Goal: Task Accomplishment & Management: Manage account settings

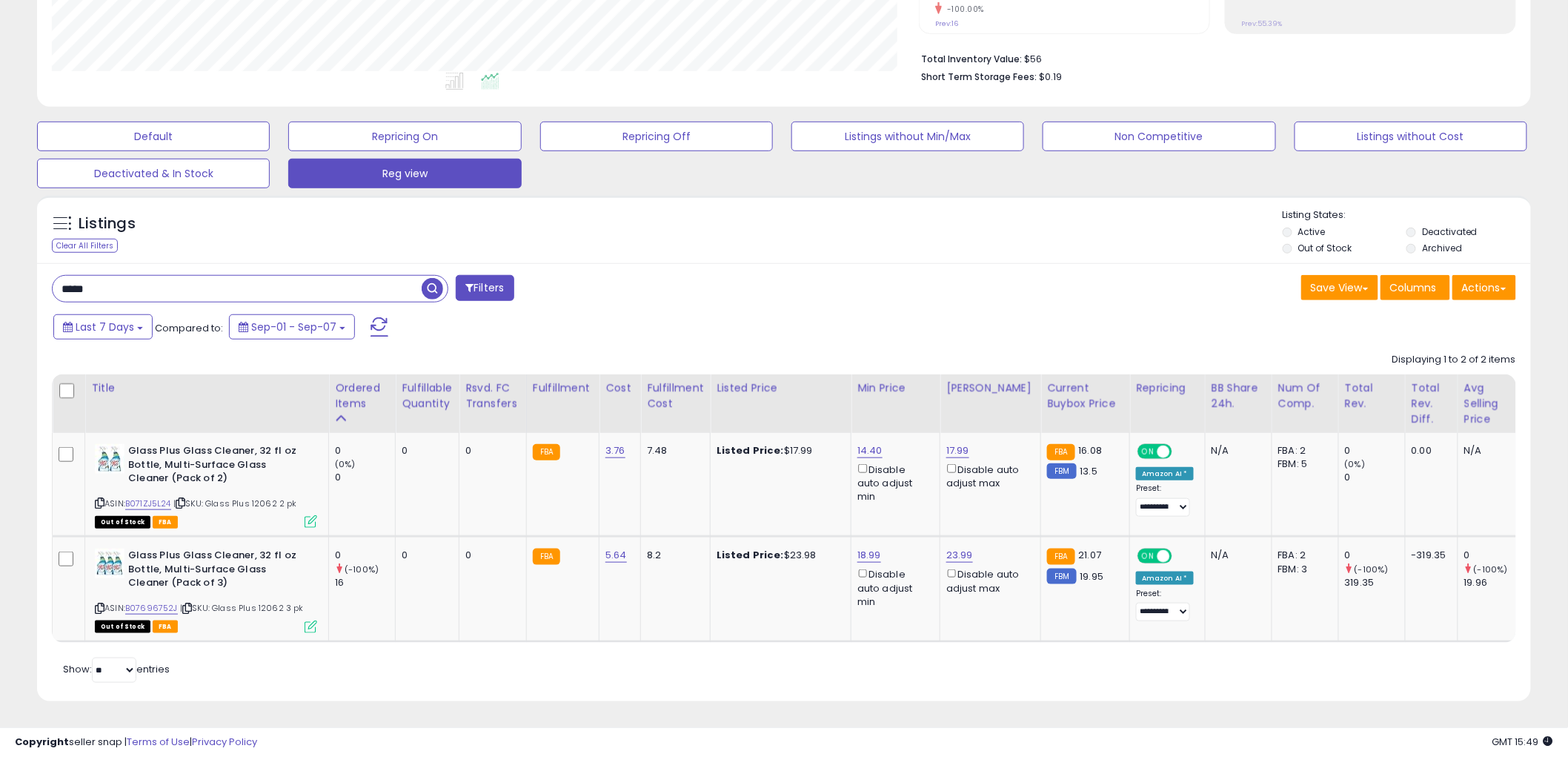
scroll to position [304, 867]
click at [432, 280] on span "button" at bounding box center [433, 289] width 22 height 22
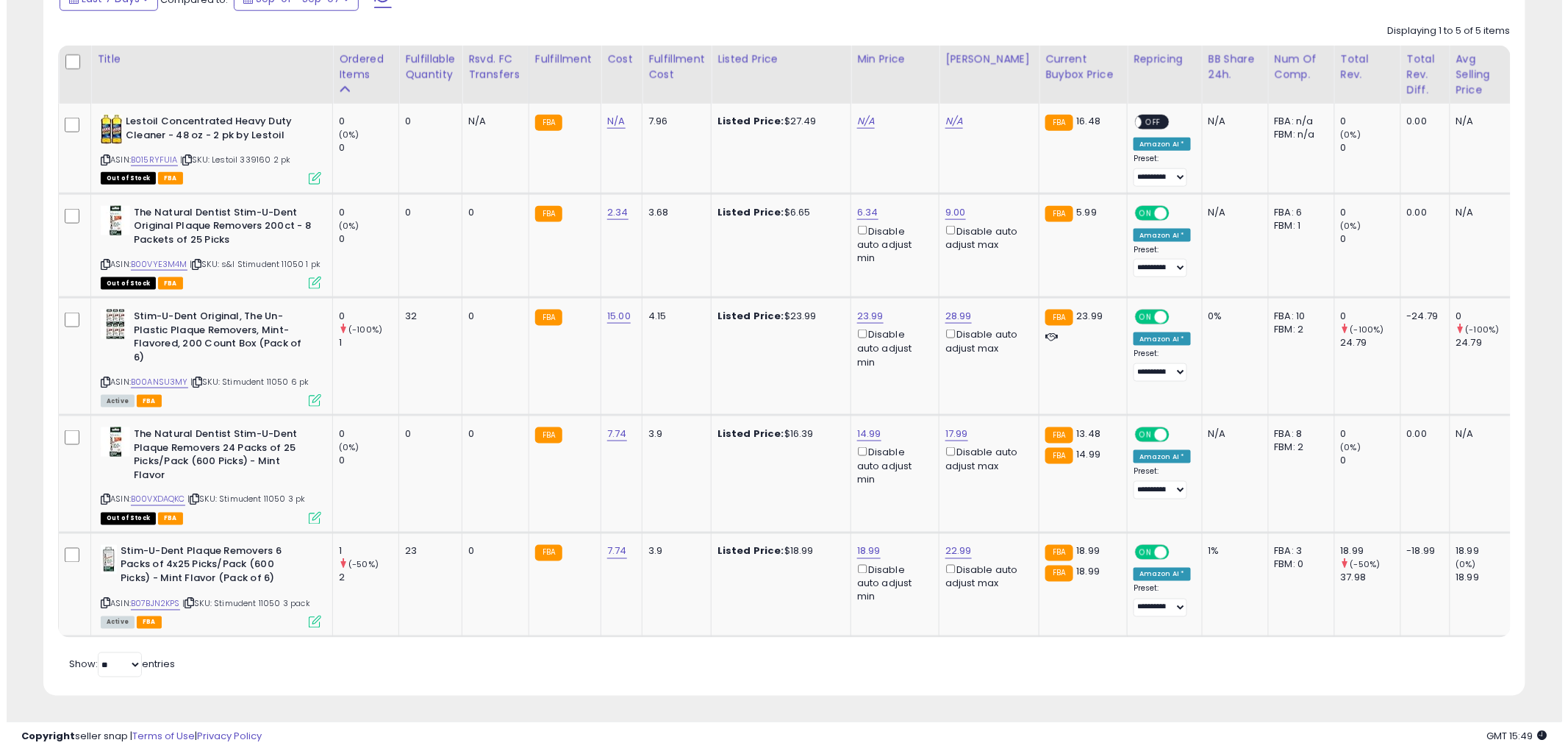
scroll to position [677, 0]
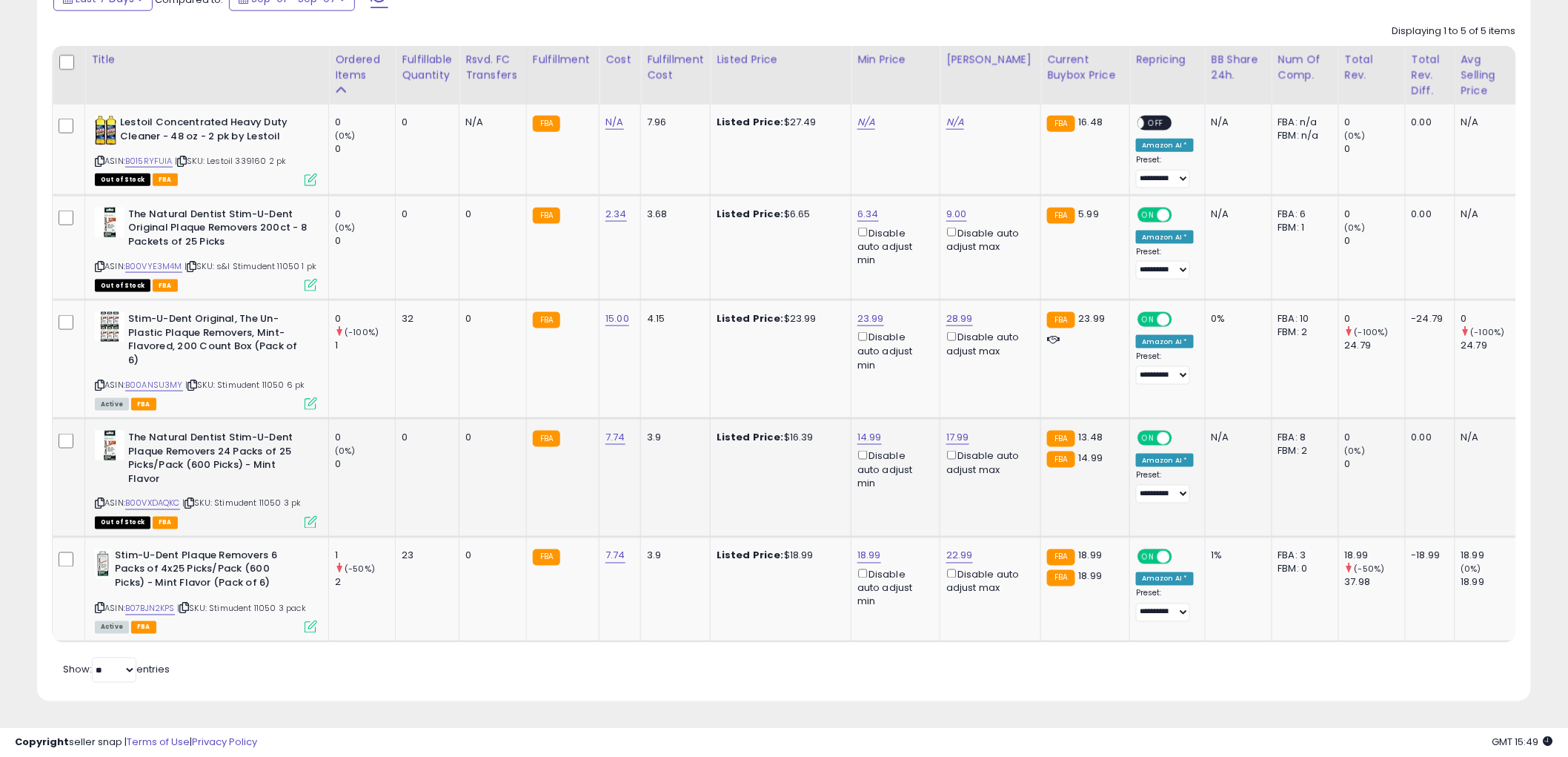
click at [315, 516] on icon at bounding box center [311, 522] width 13 height 13
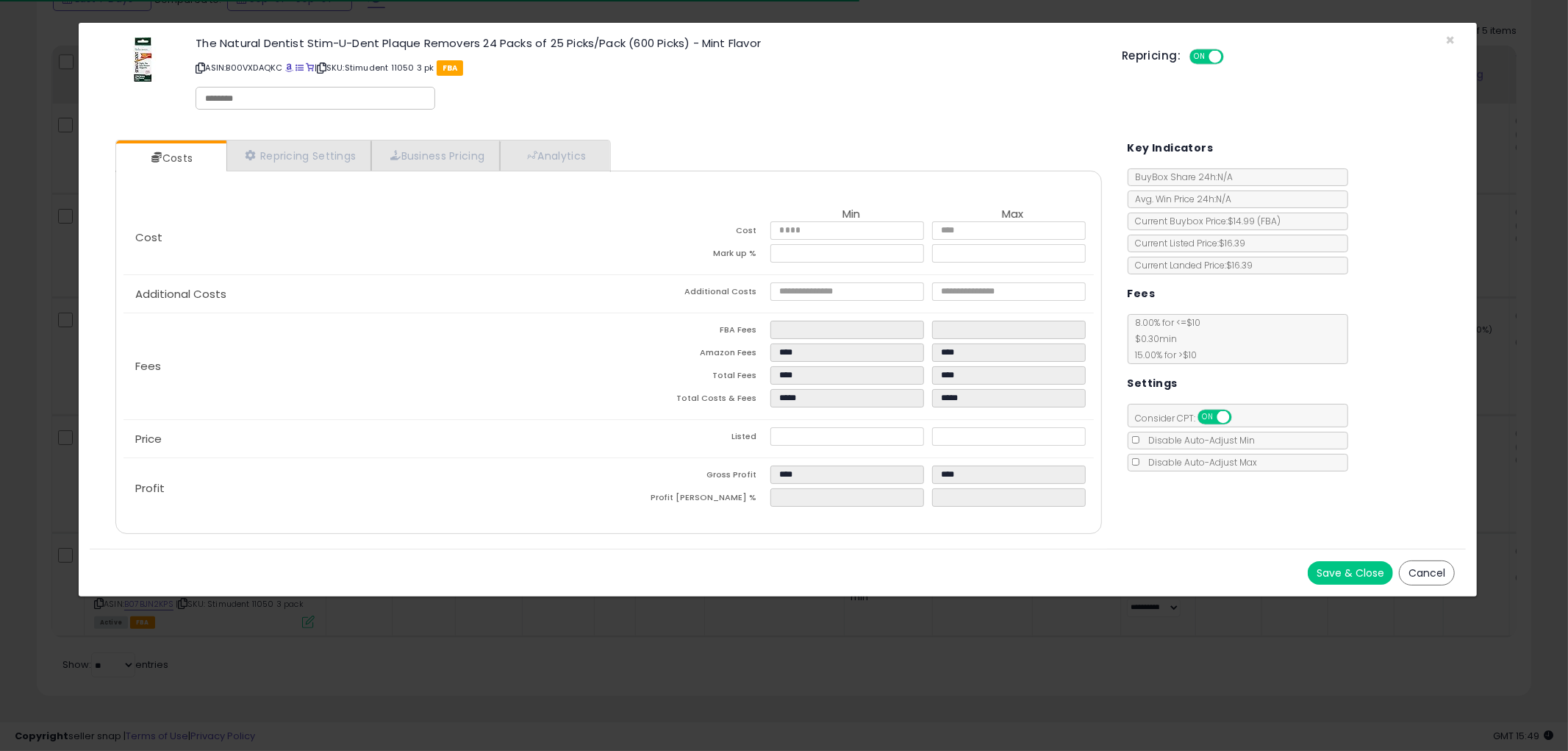
click at [1444, 572] on button "Cancel" at bounding box center [1427, 573] width 56 height 25
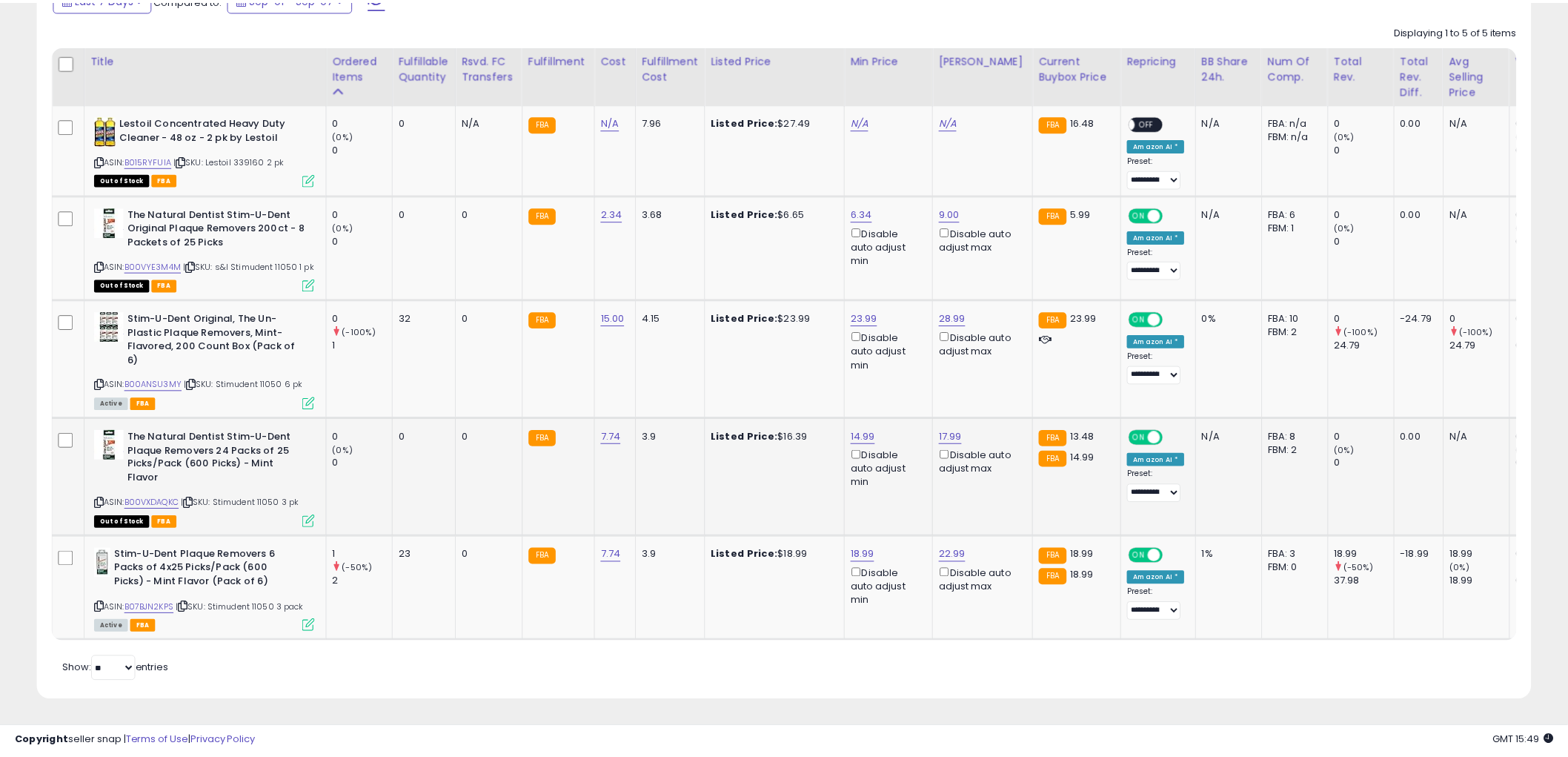
scroll to position [741242, 740331]
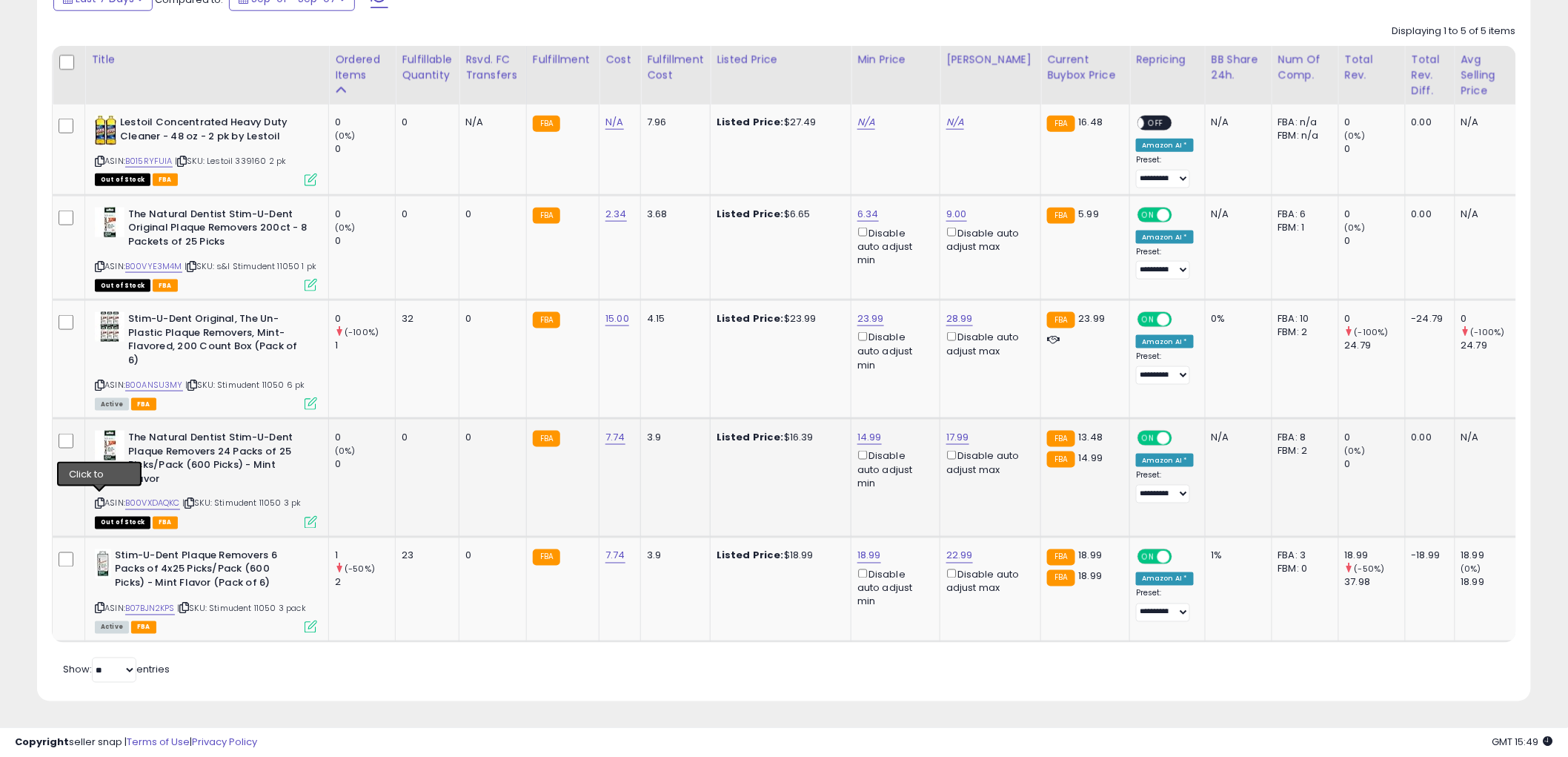
click at [103, 500] on icon at bounding box center [99, 504] width 9 height 8
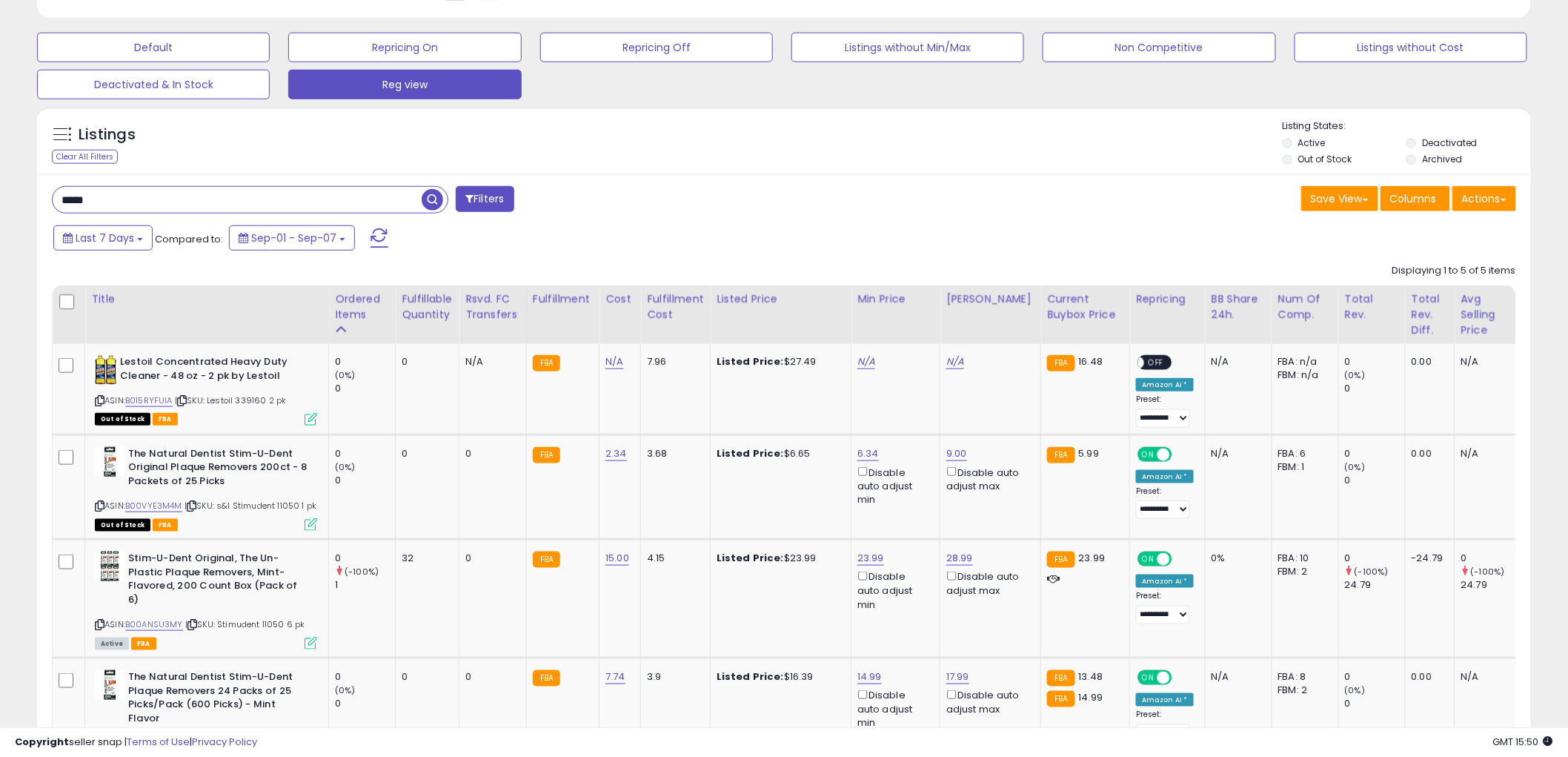
click at [219, 204] on input "*****" at bounding box center [237, 200] width 369 height 26
click at [425, 201] on span "button" at bounding box center [433, 200] width 22 height 22
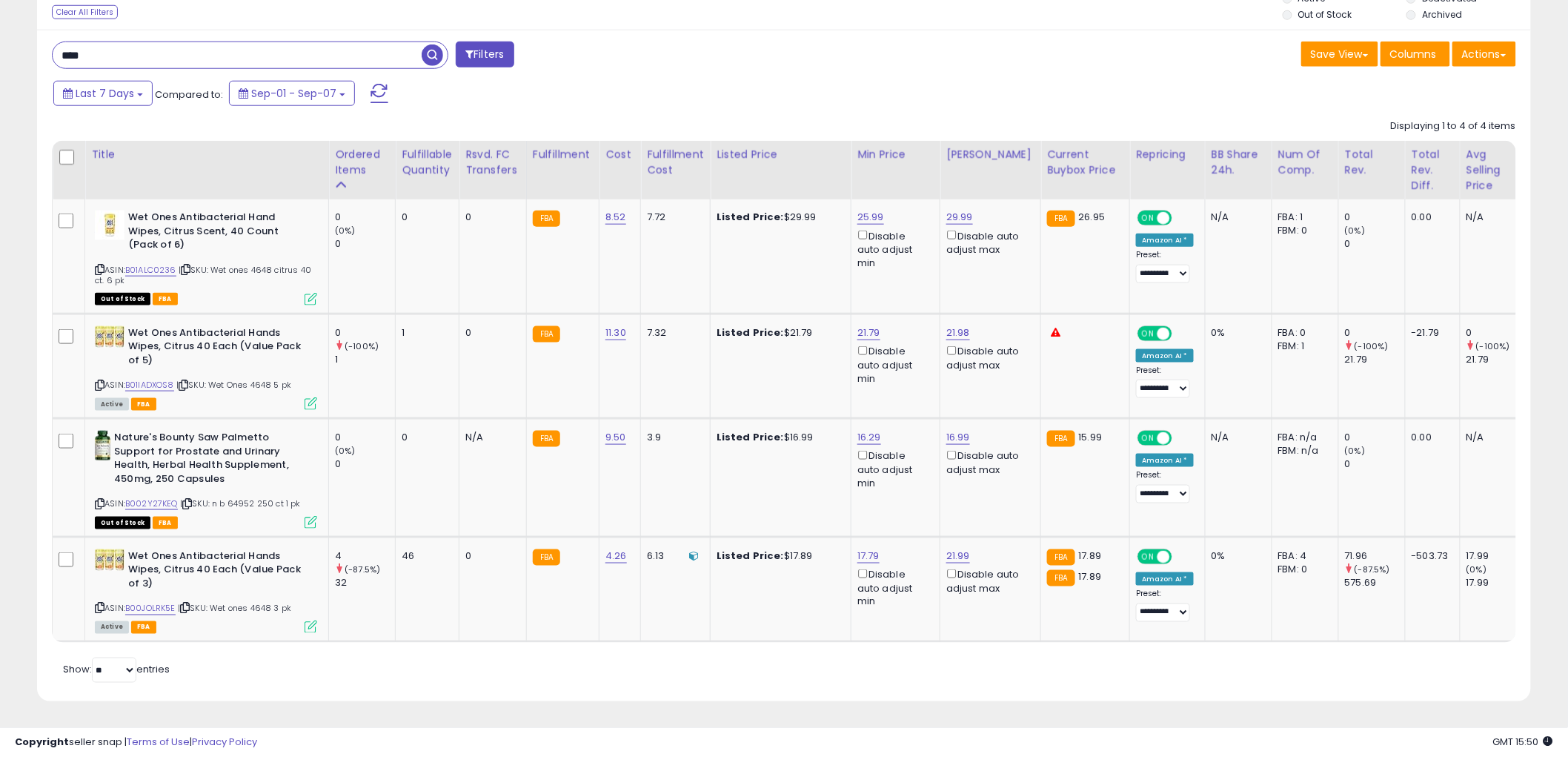
scroll to position [590, 0]
click at [218, 46] on input "****" at bounding box center [237, 55] width 369 height 26
click at [432, 45] on span "button" at bounding box center [433, 56] width 22 height 22
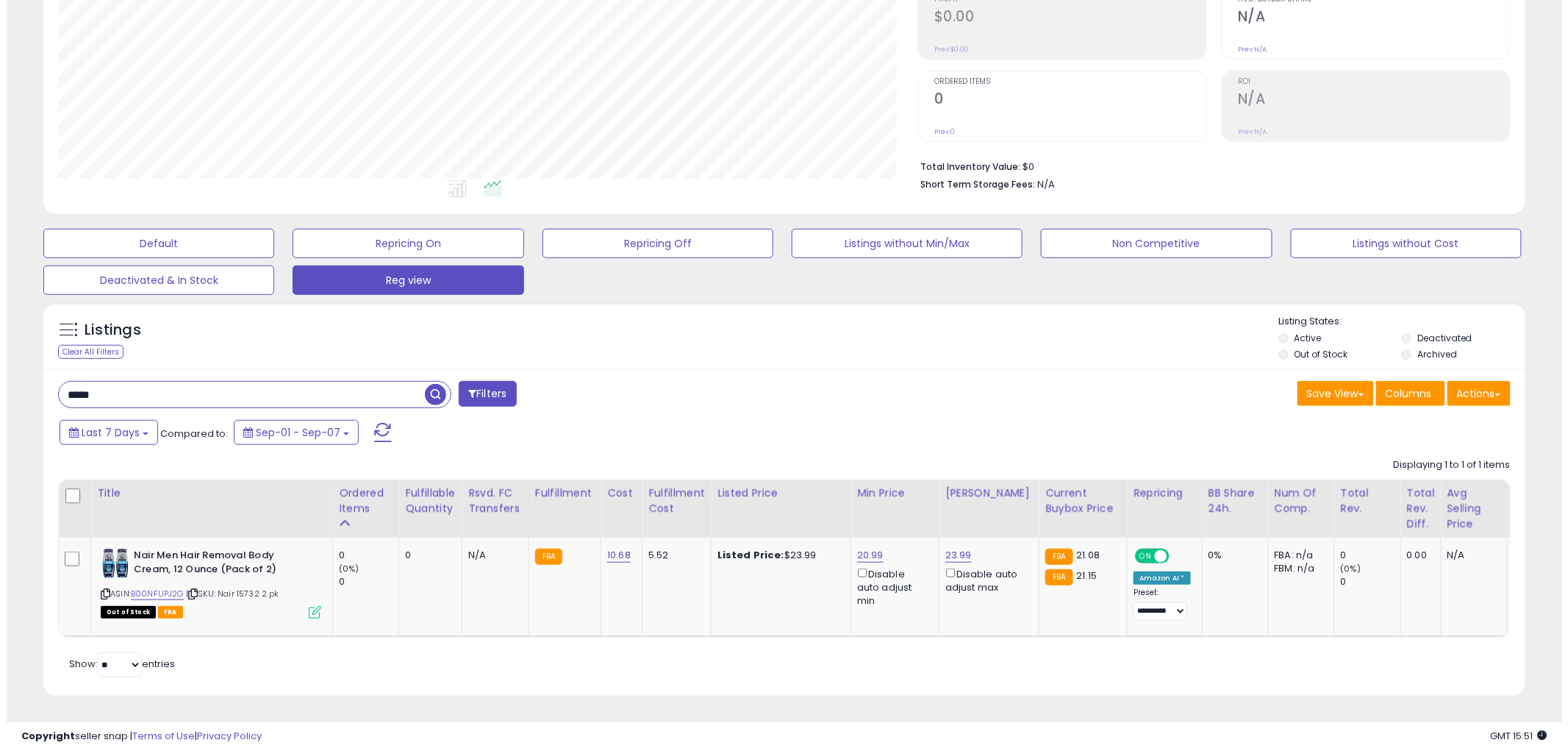
scroll to position [247, 0]
click at [307, 606] on icon at bounding box center [308, 612] width 13 height 13
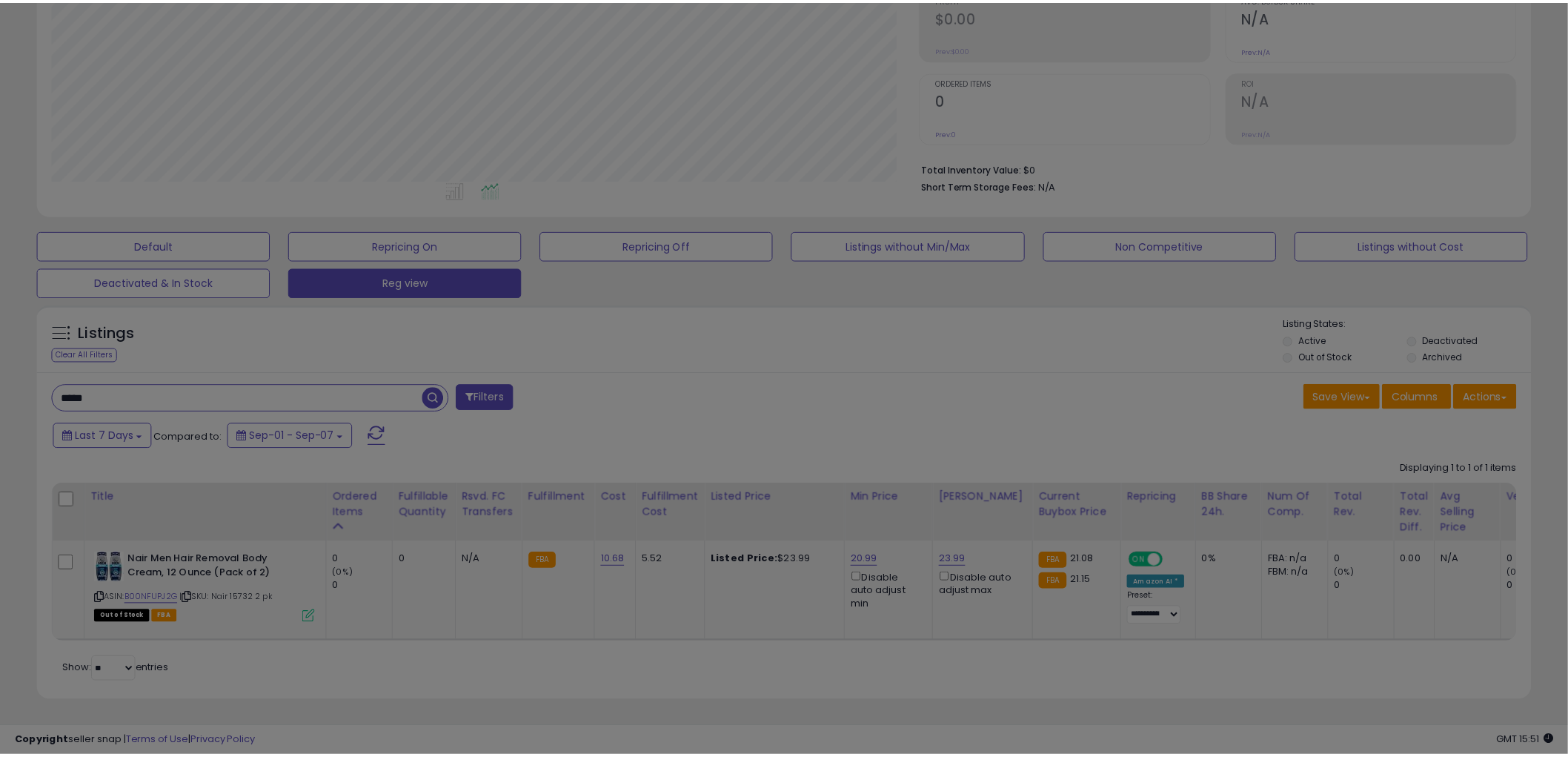
scroll to position [304, 875]
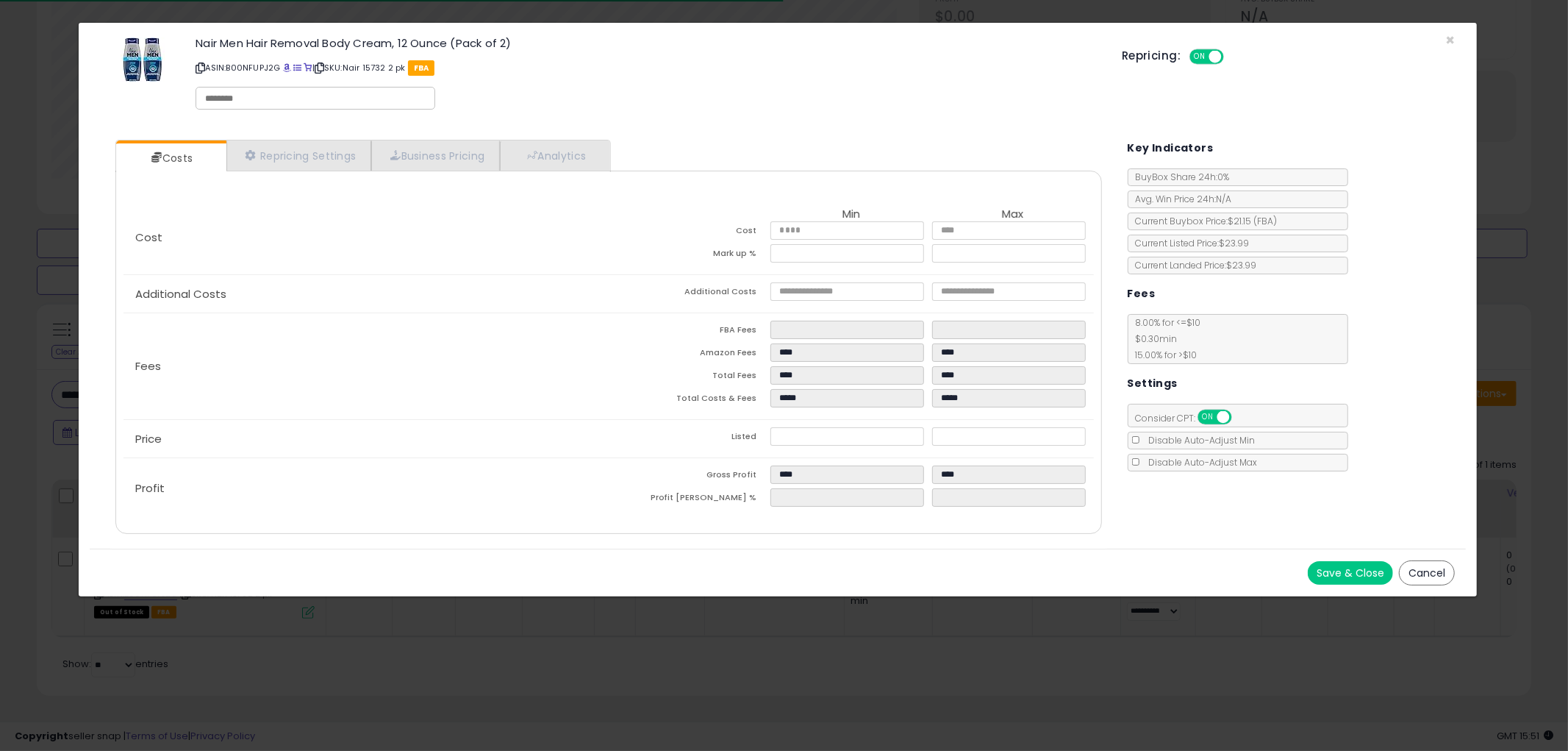
click at [1426, 571] on button "Cancel" at bounding box center [1427, 573] width 56 height 25
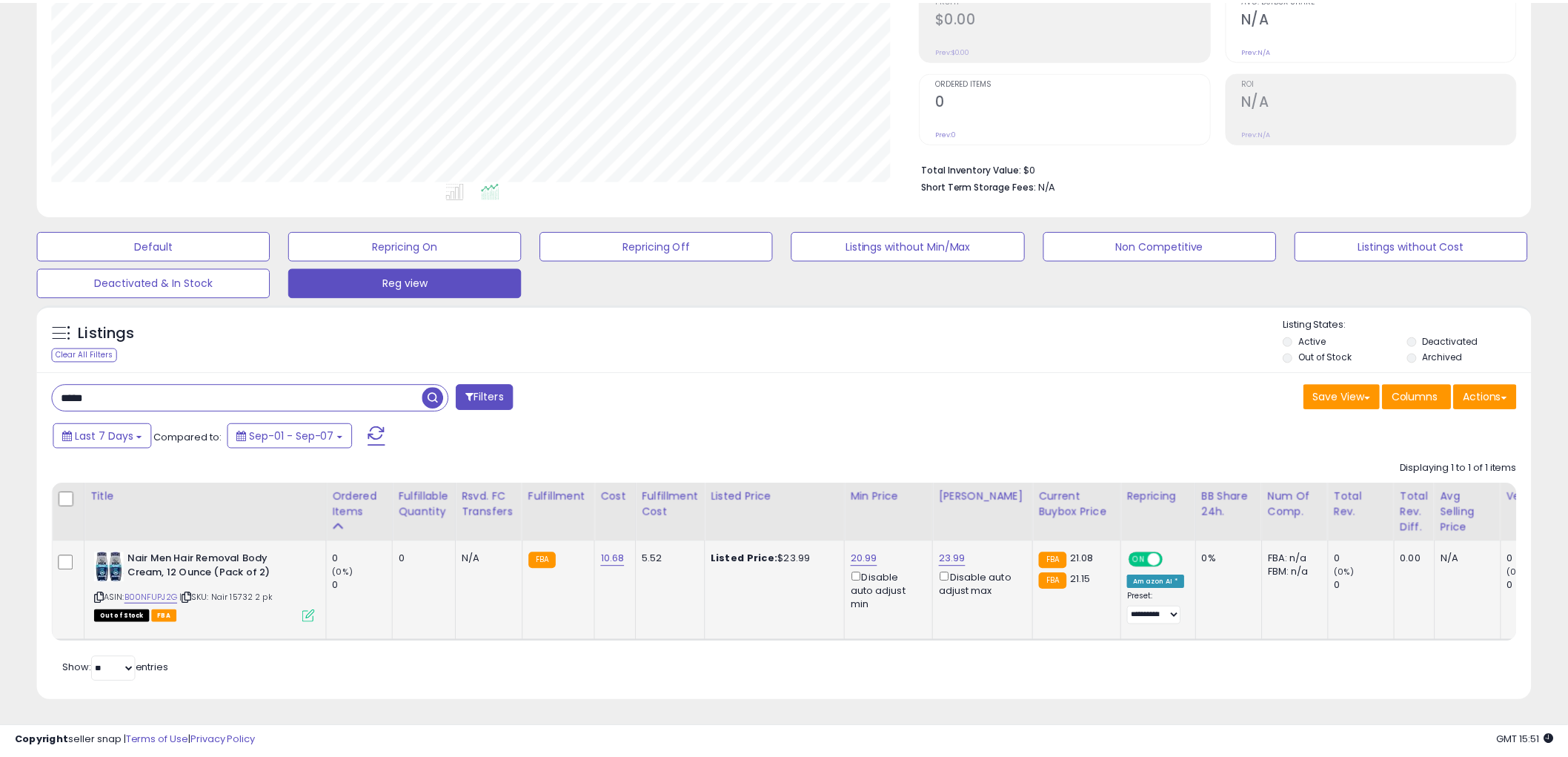
scroll to position [741242, 740331]
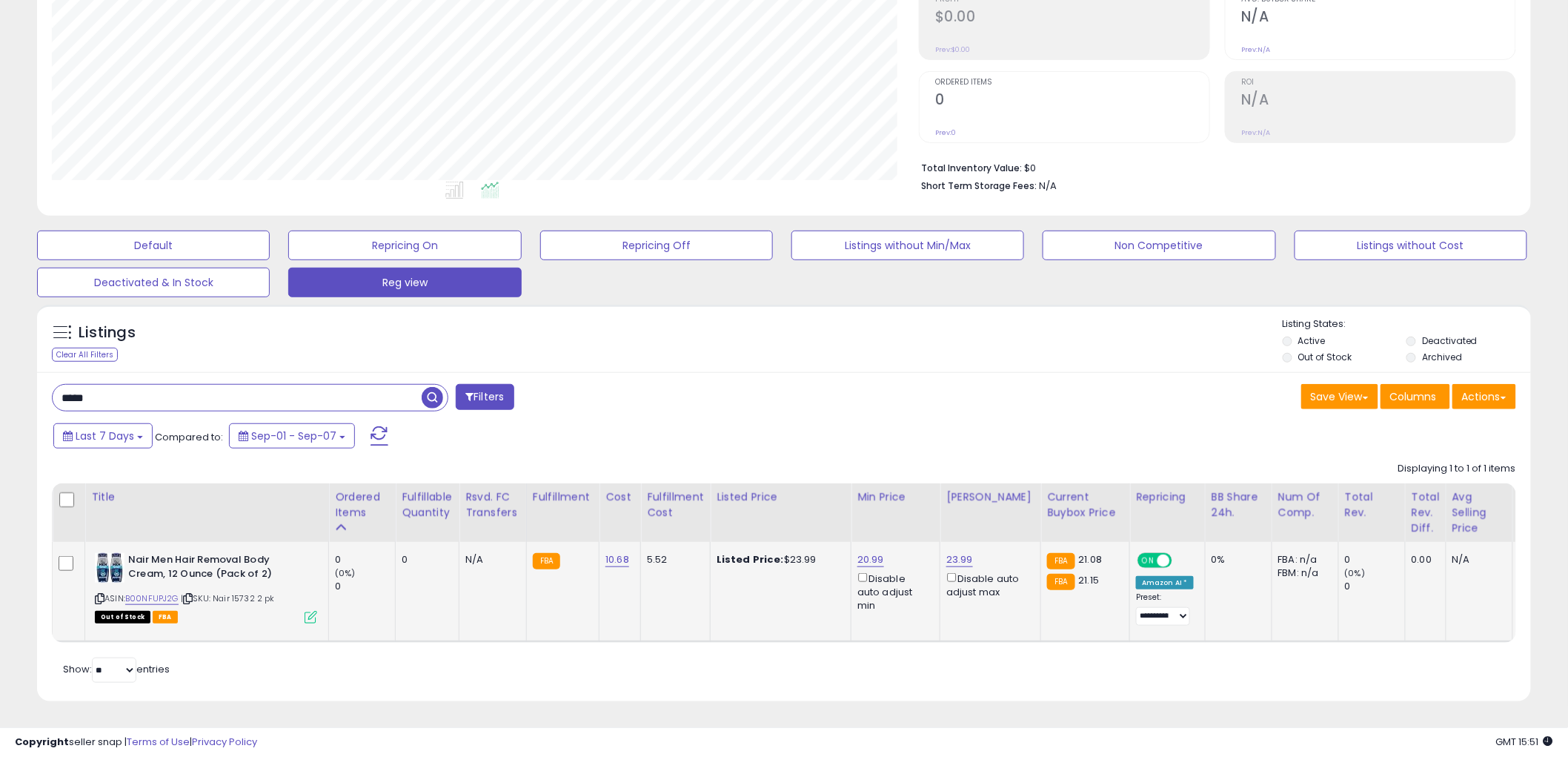
click at [98, 594] on icon at bounding box center [99, 599] width 9 height 8
click at [175, 385] on input "*****" at bounding box center [237, 397] width 369 height 26
type input "****"
click at [427, 387] on span "button" at bounding box center [433, 398] width 22 height 22
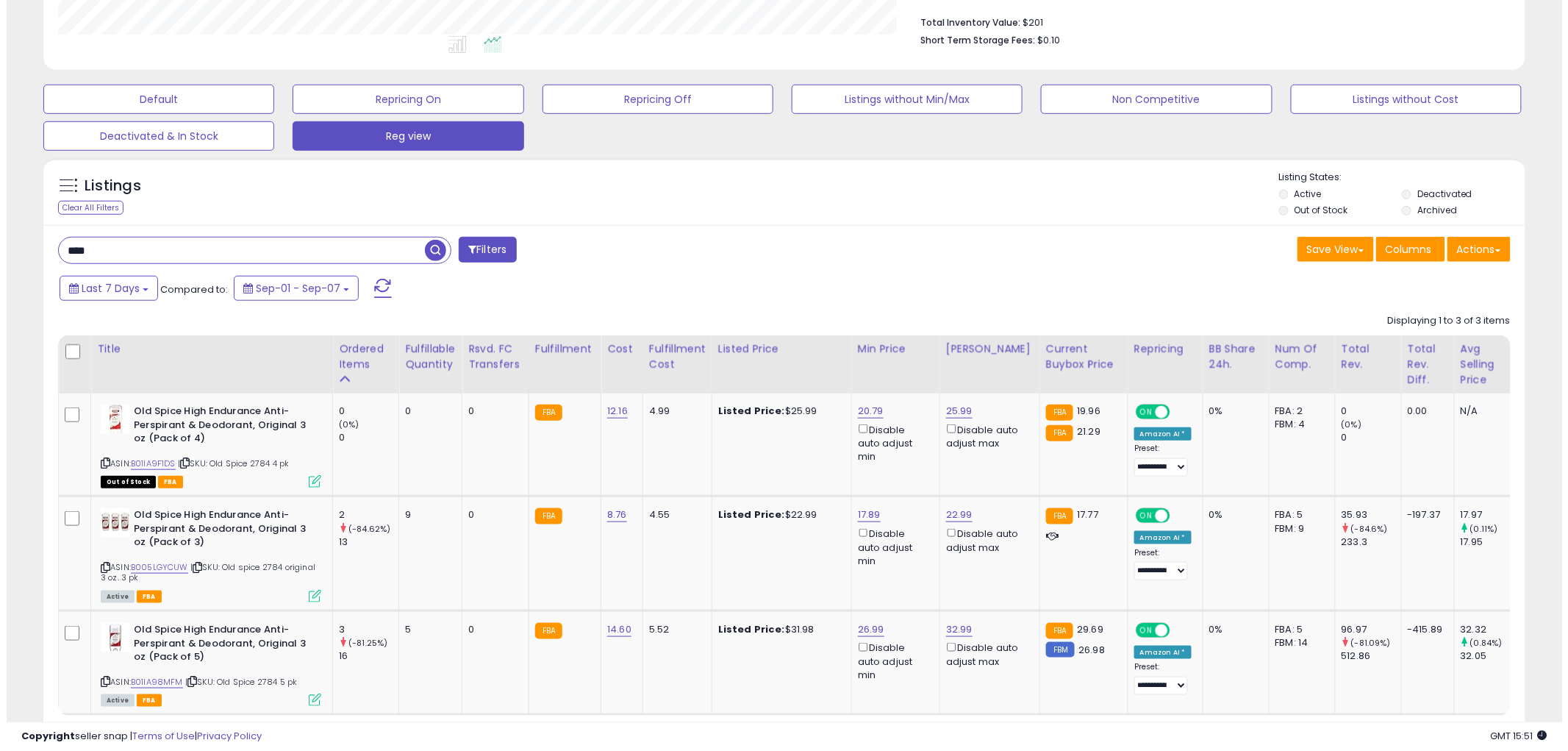
scroll to position [393, 0]
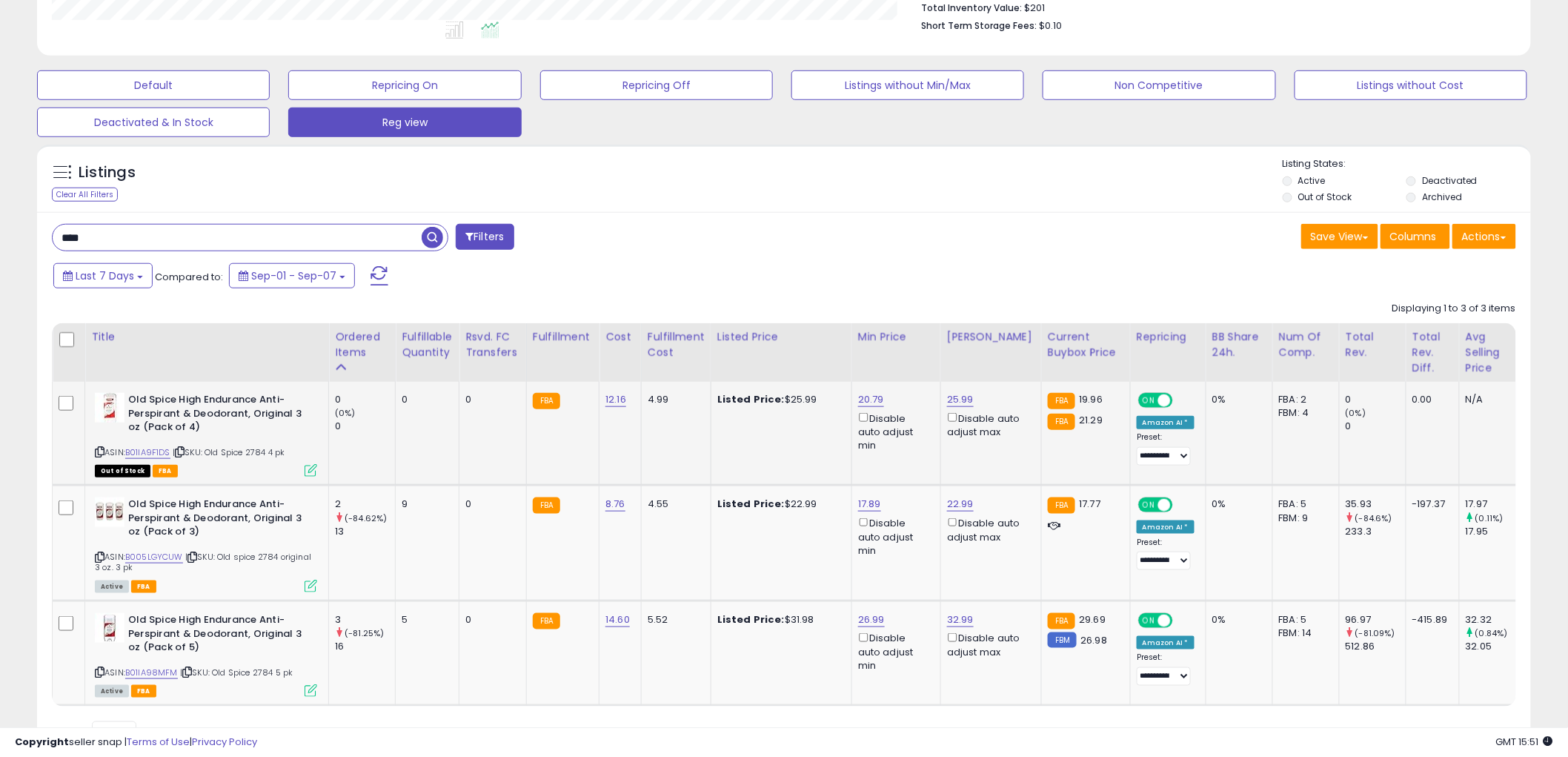
click at [308, 469] on icon at bounding box center [311, 470] width 13 height 13
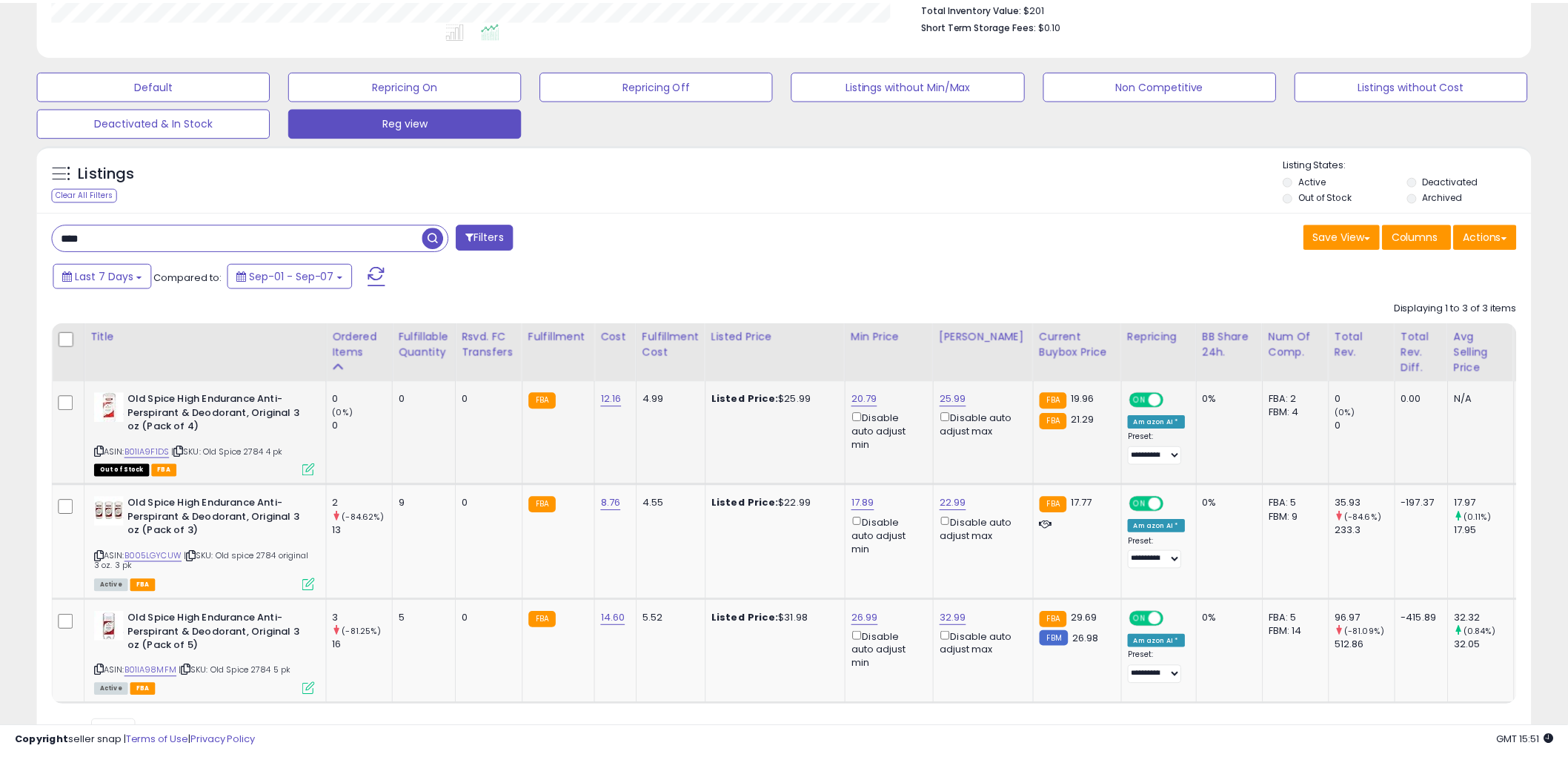
scroll to position [304, 875]
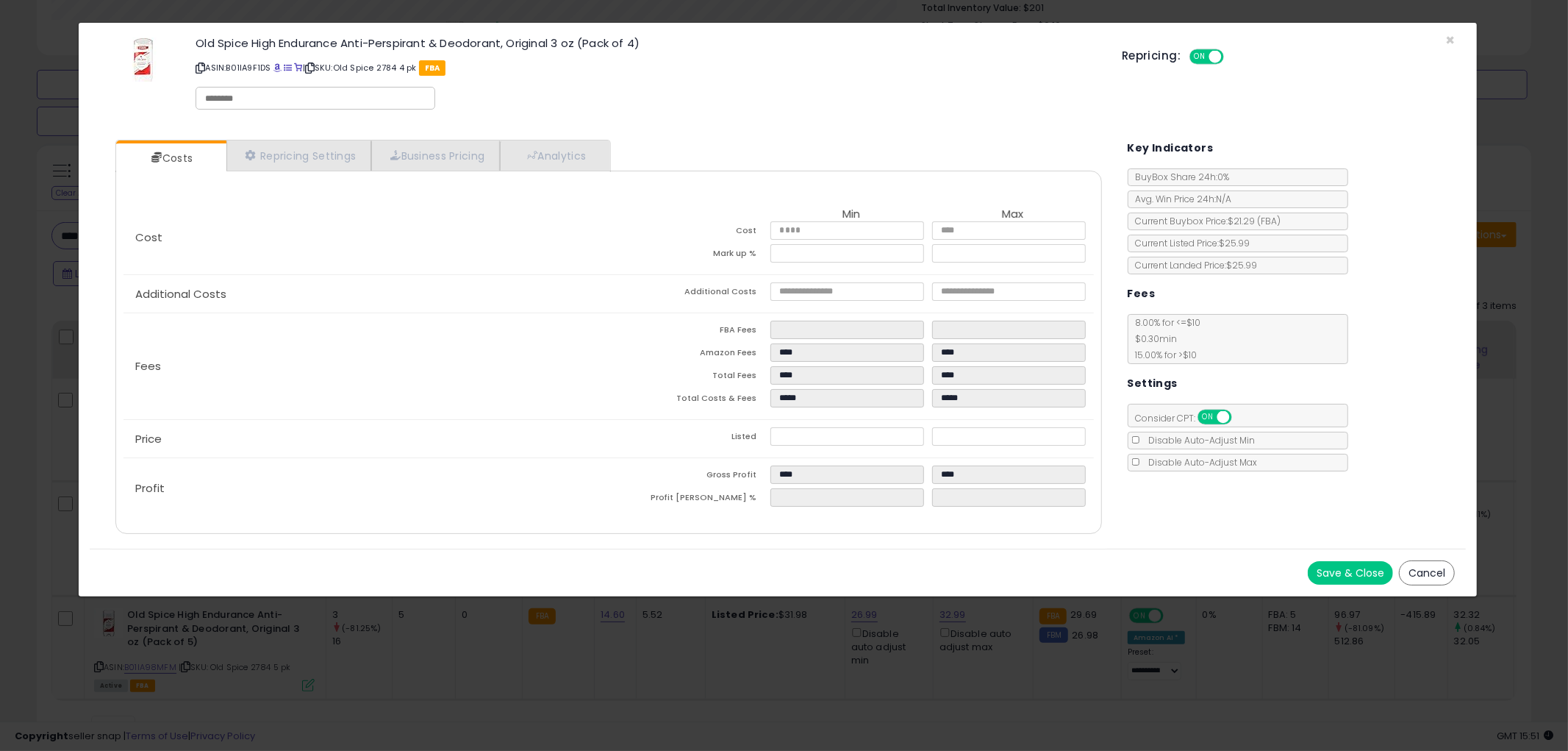
drag, startPoint x: 1431, startPoint y: 572, endPoint x: 1134, endPoint y: 517, distance: 302.0
click at [1429, 572] on button "Cancel" at bounding box center [1427, 573] width 56 height 25
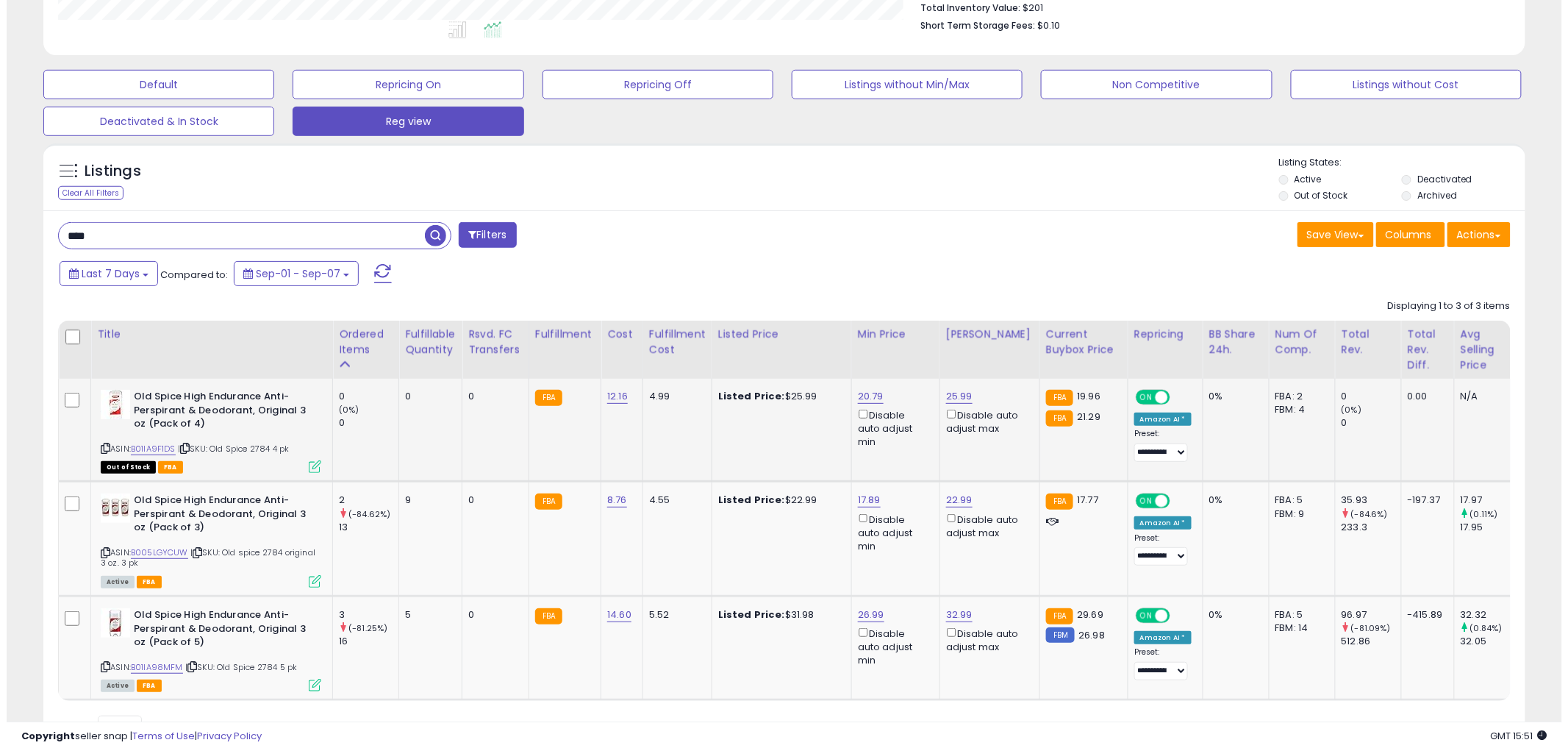
scroll to position [735367, 734418]
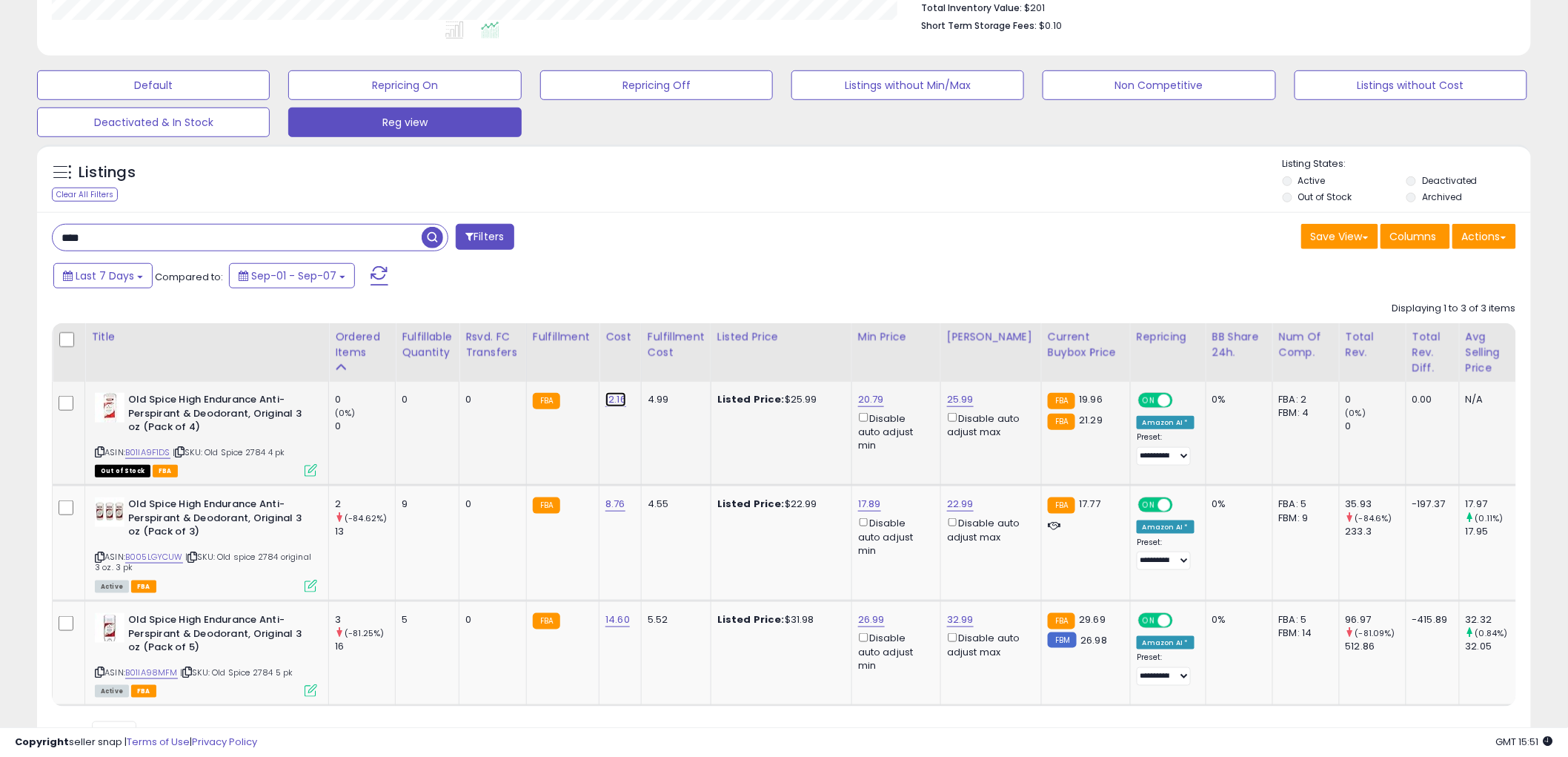
click at [618, 395] on link "12.16" at bounding box center [615, 400] width 21 height 15
type input "*****"
click at [660, 358] on icon "submit" at bounding box center [655, 361] width 9 height 9
click at [307, 468] on icon at bounding box center [311, 470] width 13 height 13
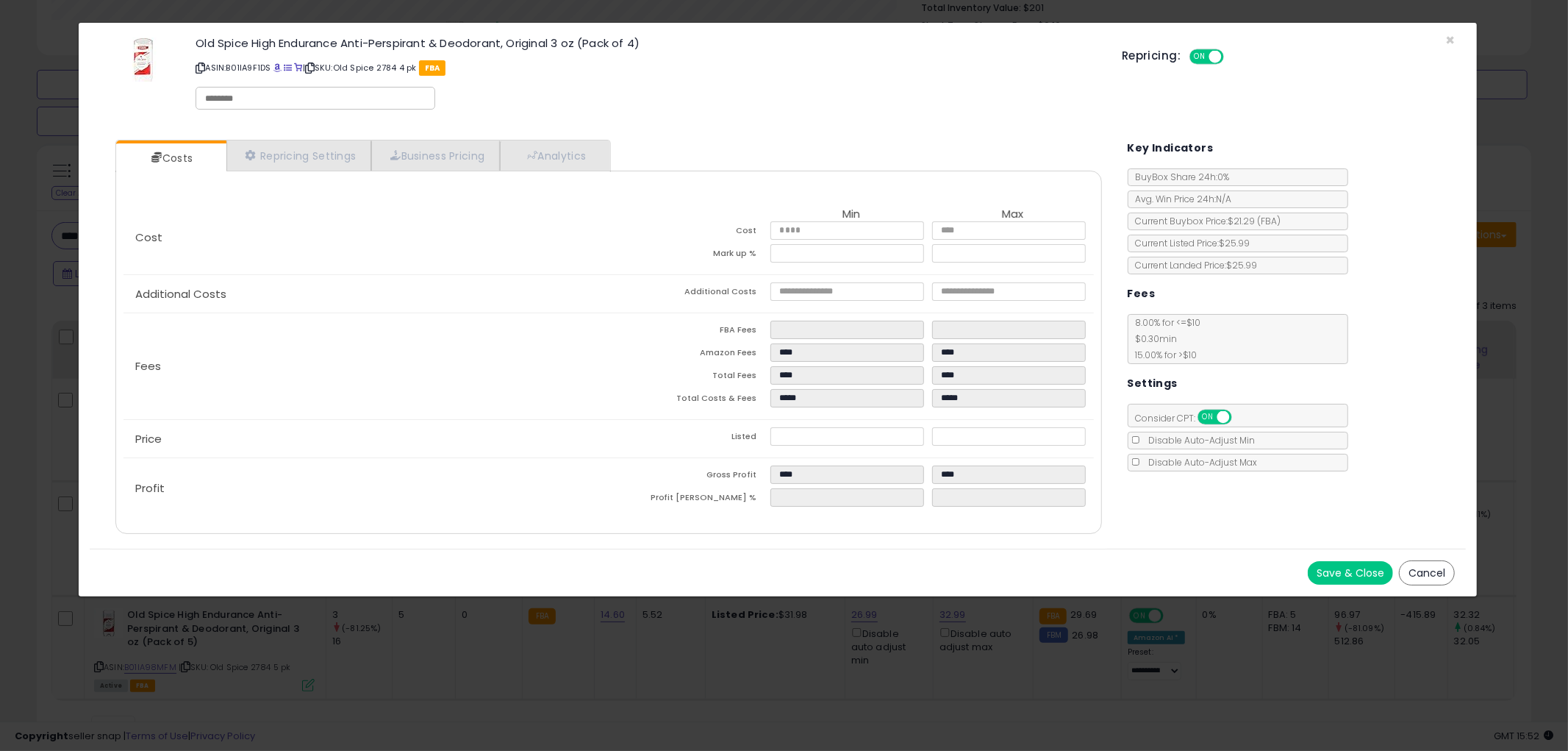
drag, startPoint x: 1421, startPoint y: 570, endPoint x: 1408, endPoint y: 571, distance: 13.0
click at [1420, 571] on button "Cancel" at bounding box center [1427, 573] width 56 height 25
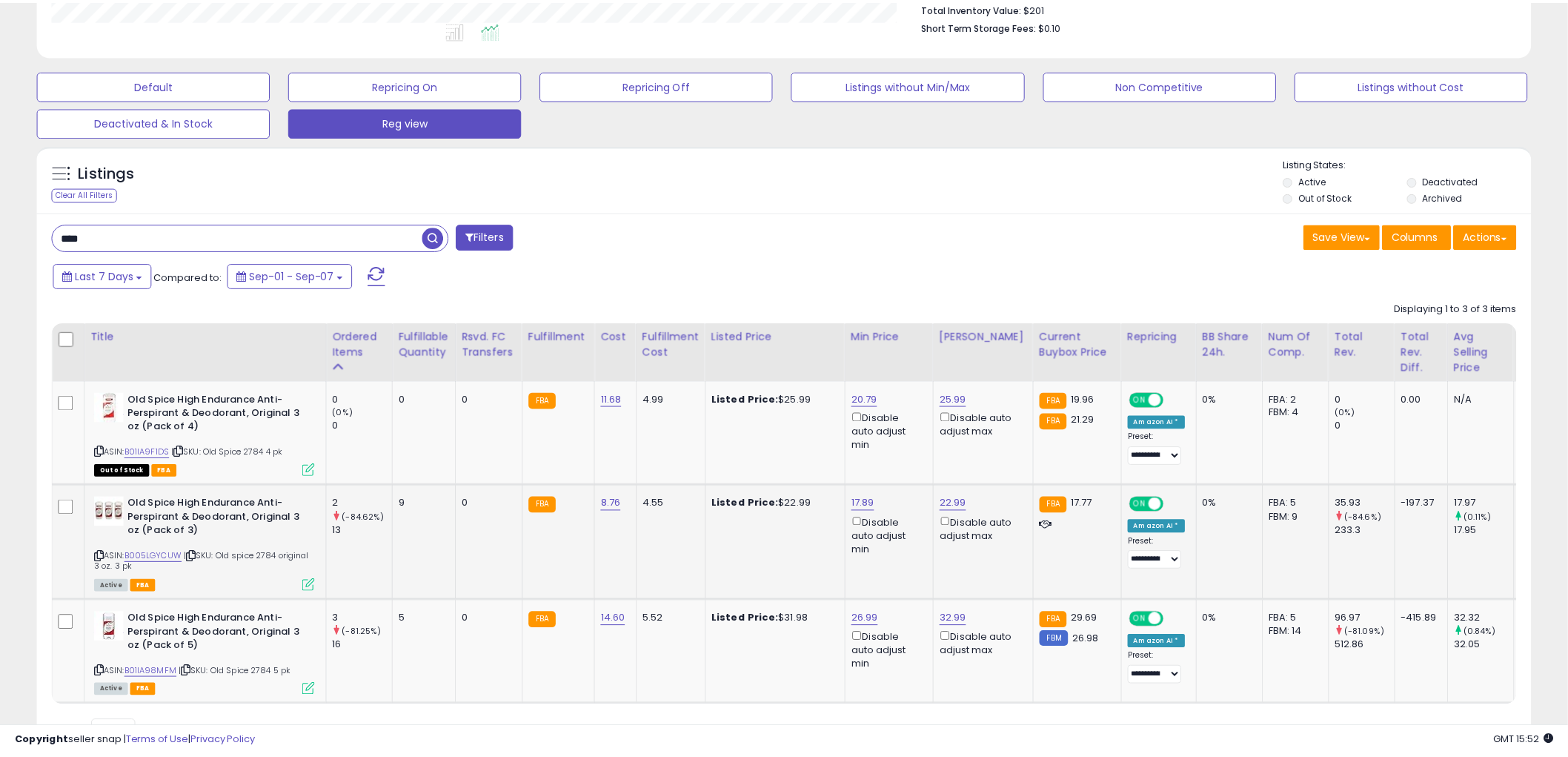
scroll to position [741242, 740331]
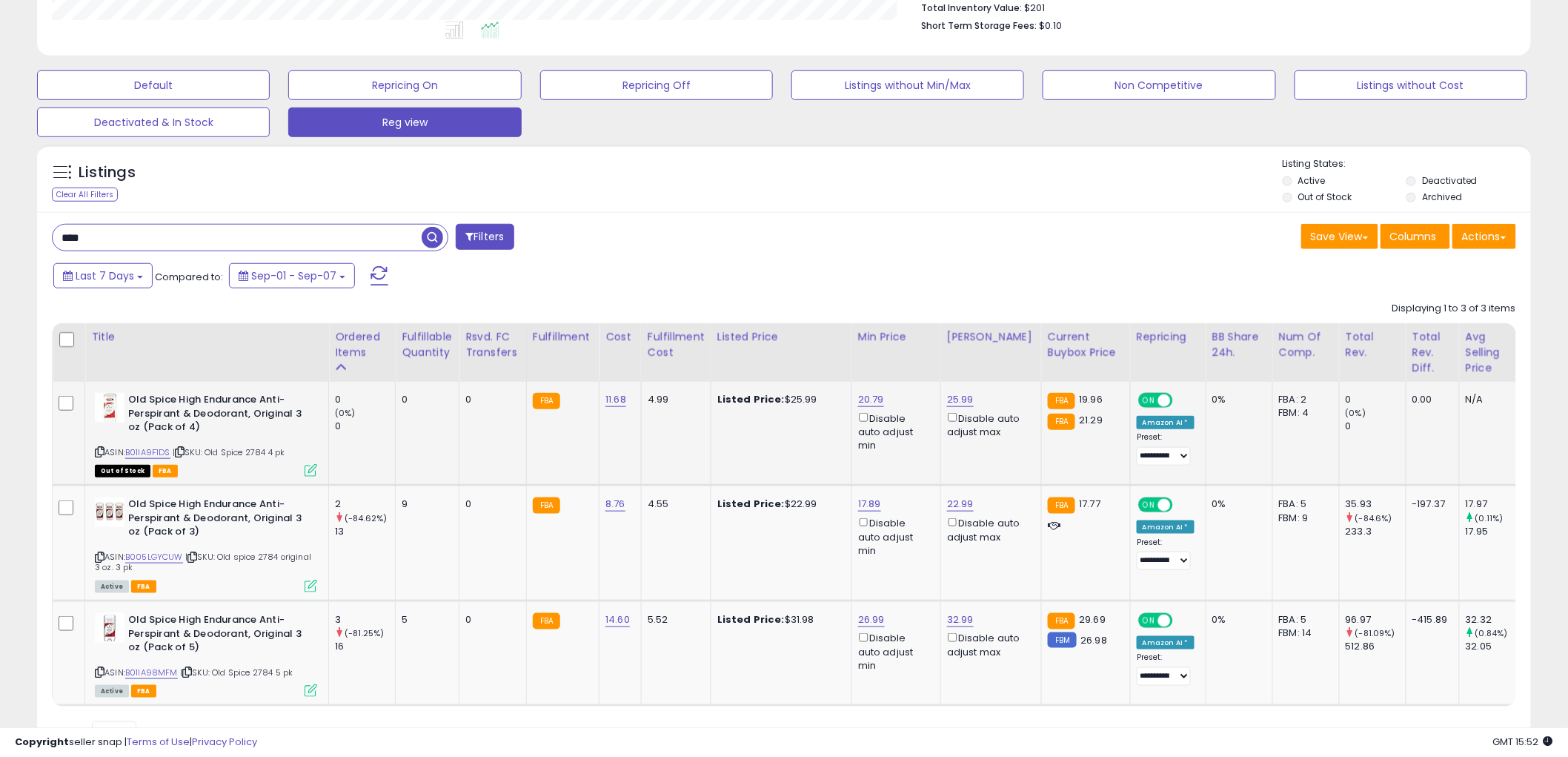
click at [98, 448] on icon at bounding box center [99, 452] width 9 height 8
click at [865, 401] on link "20.79" at bounding box center [871, 400] width 26 height 15
type input "*****"
click at [913, 349] on icon "submit" at bounding box center [908, 347] width 9 height 9
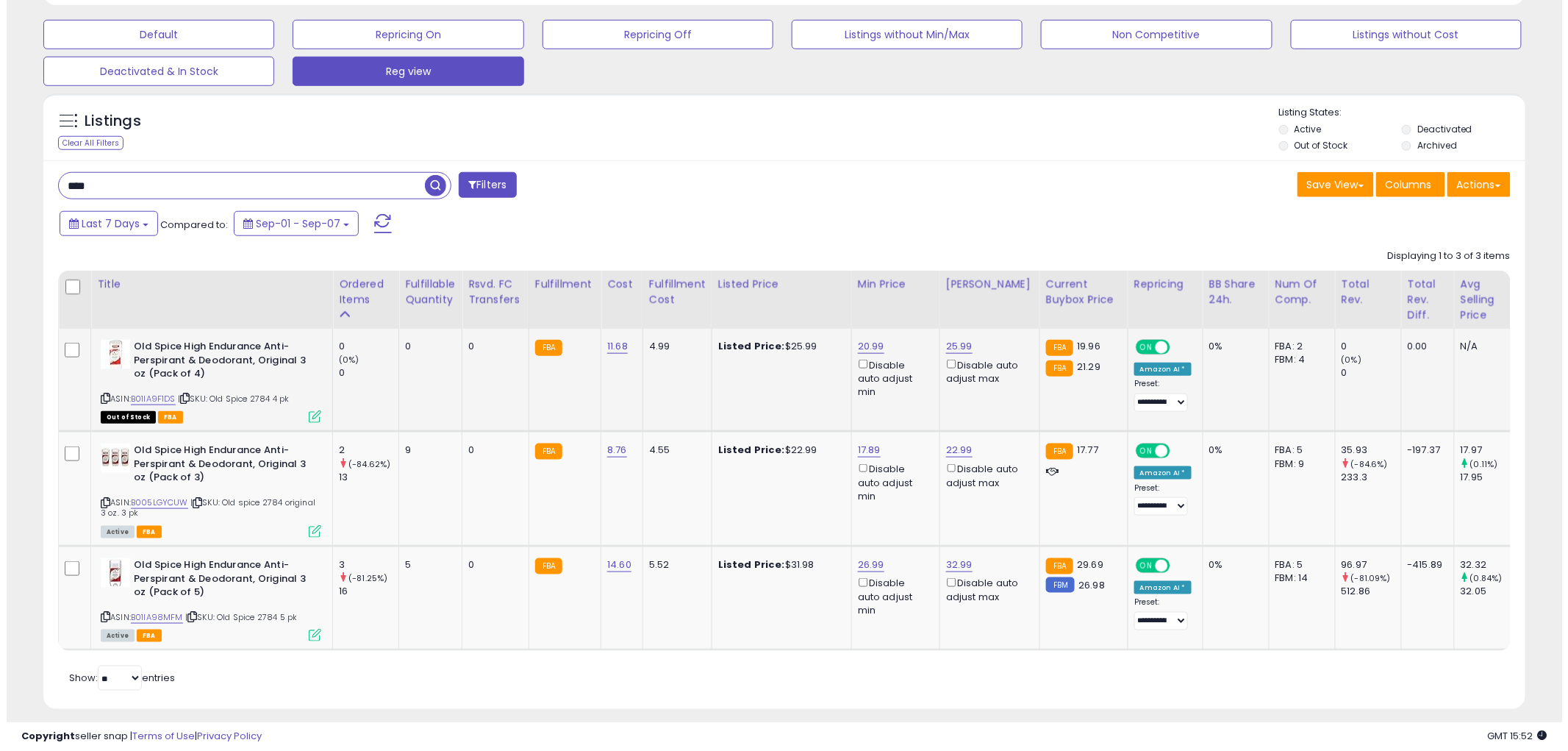
scroll to position [469, 0]
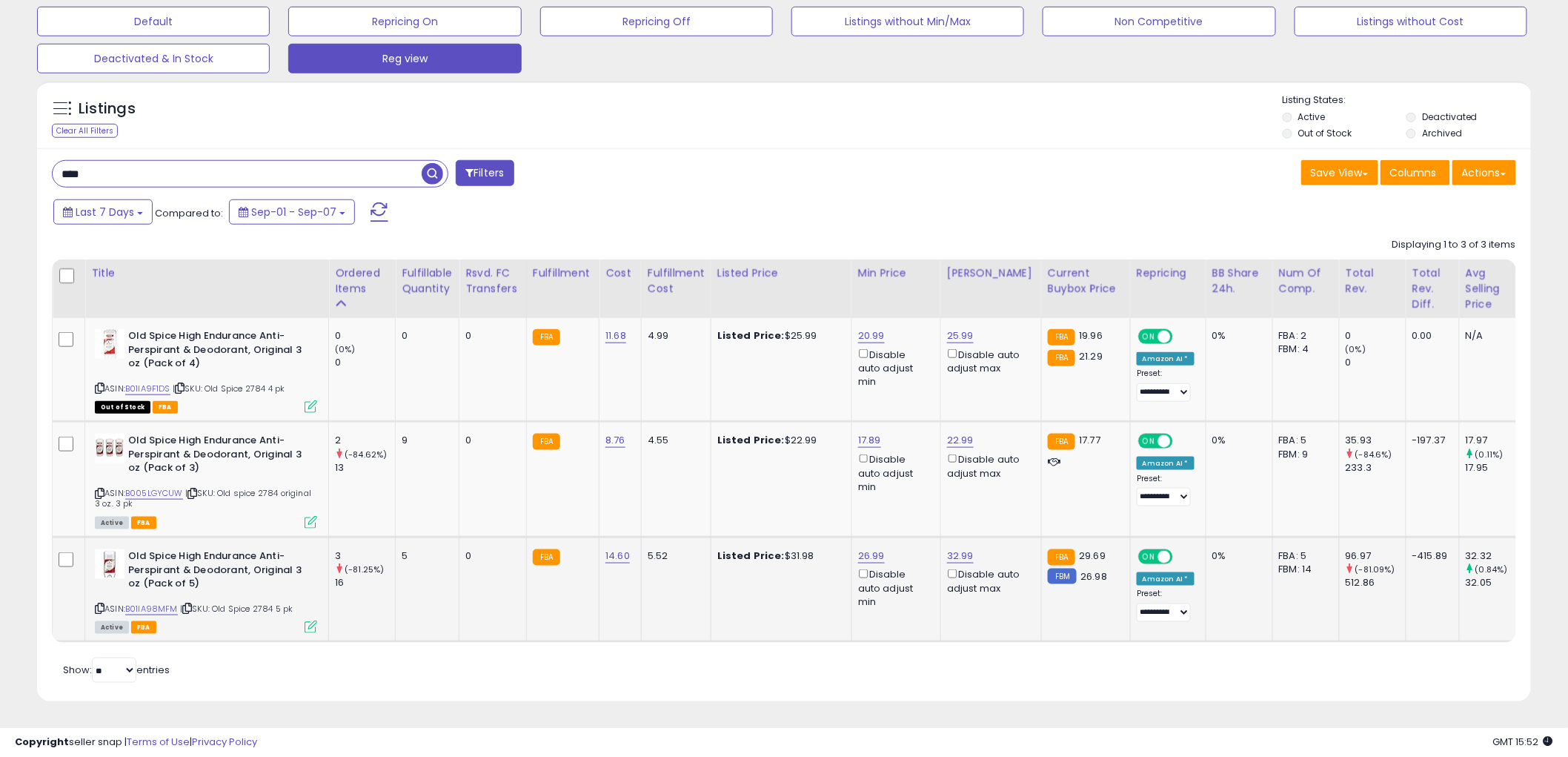
click at [309, 621] on icon at bounding box center [311, 626] width 13 height 13
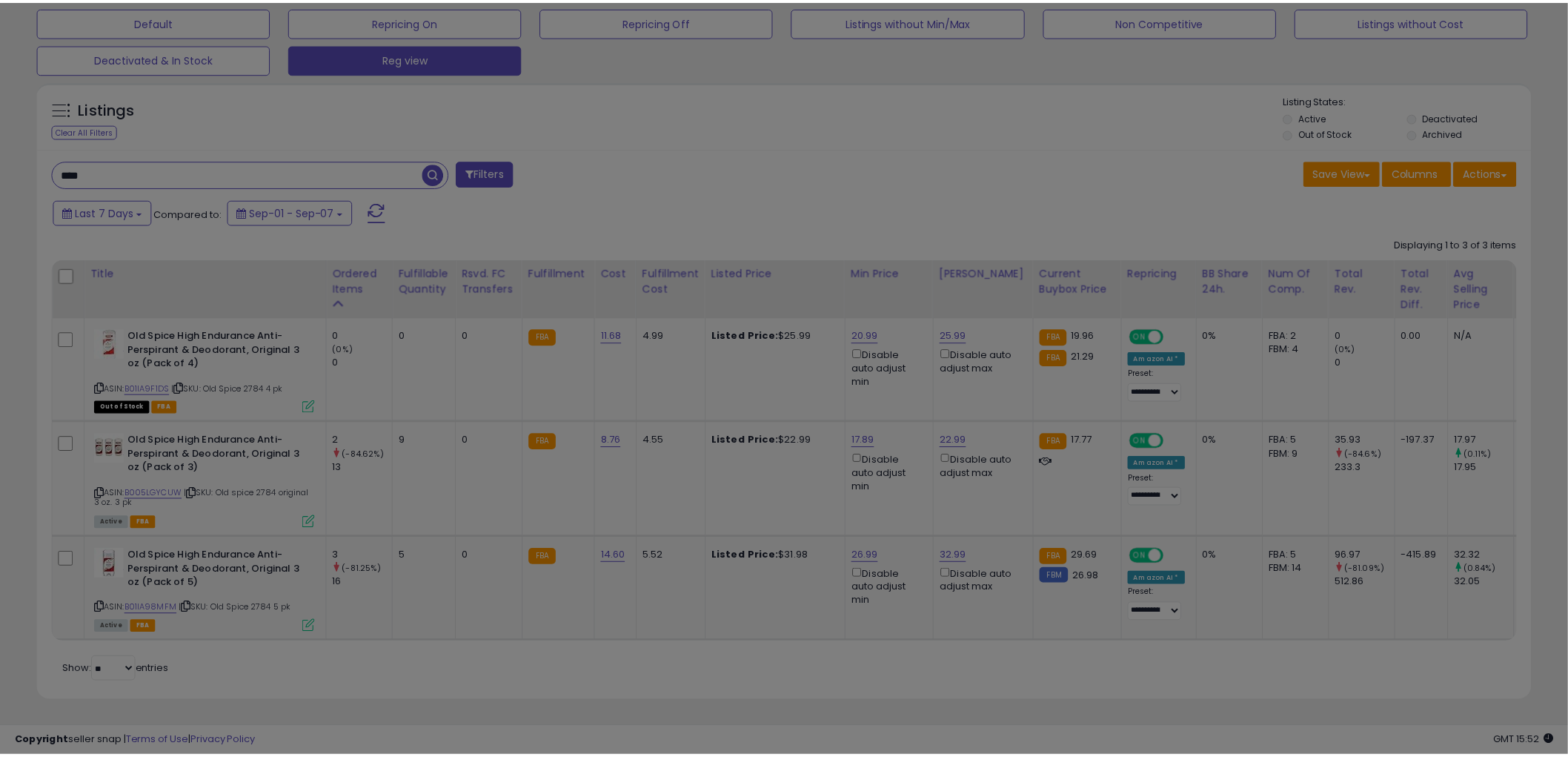
scroll to position [304, 875]
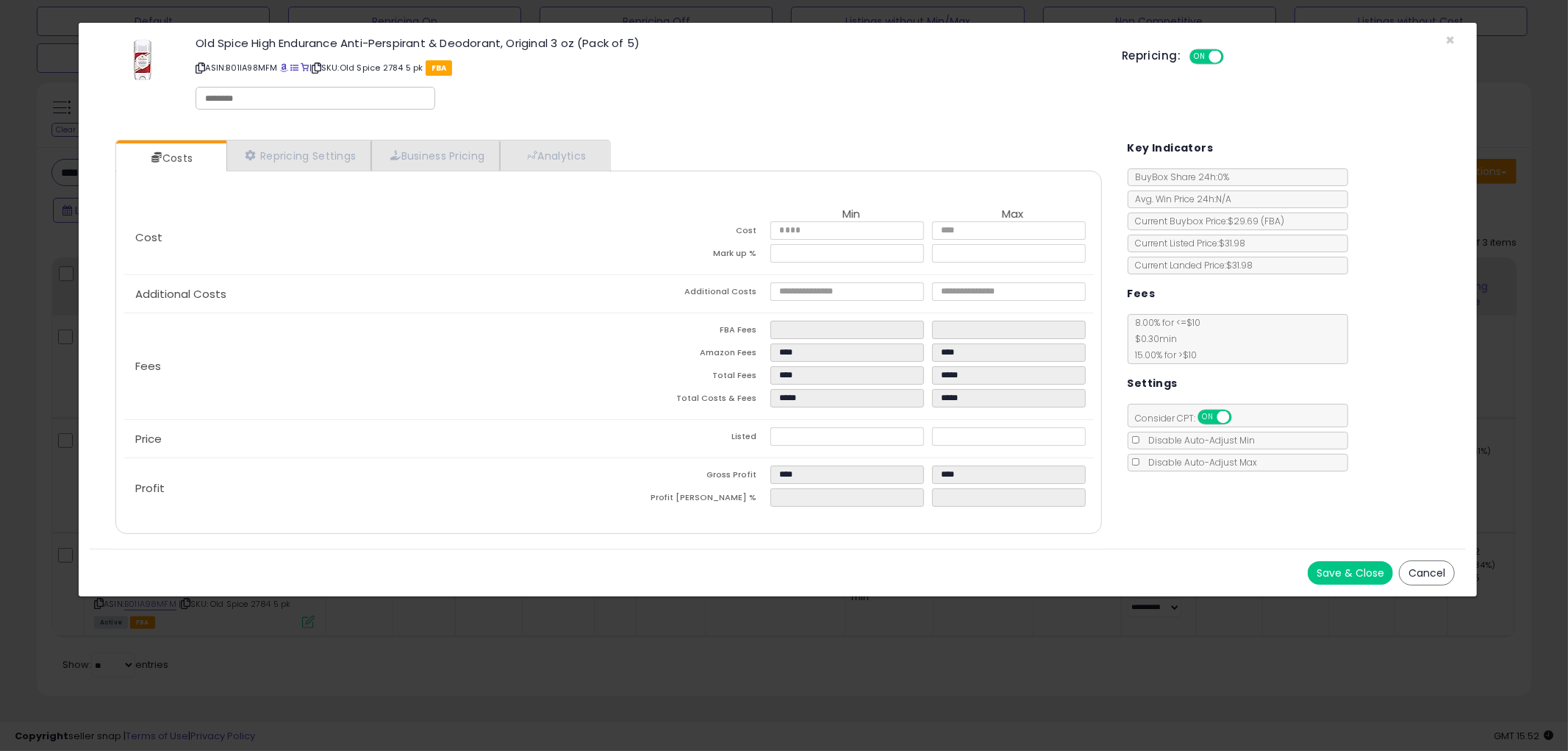
drag, startPoint x: 1444, startPoint y: 576, endPoint x: 920, endPoint y: 403, distance: 551.8
click at [1438, 576] on button "Cancel" at bounding box center [1427, 573] width 56 height 25
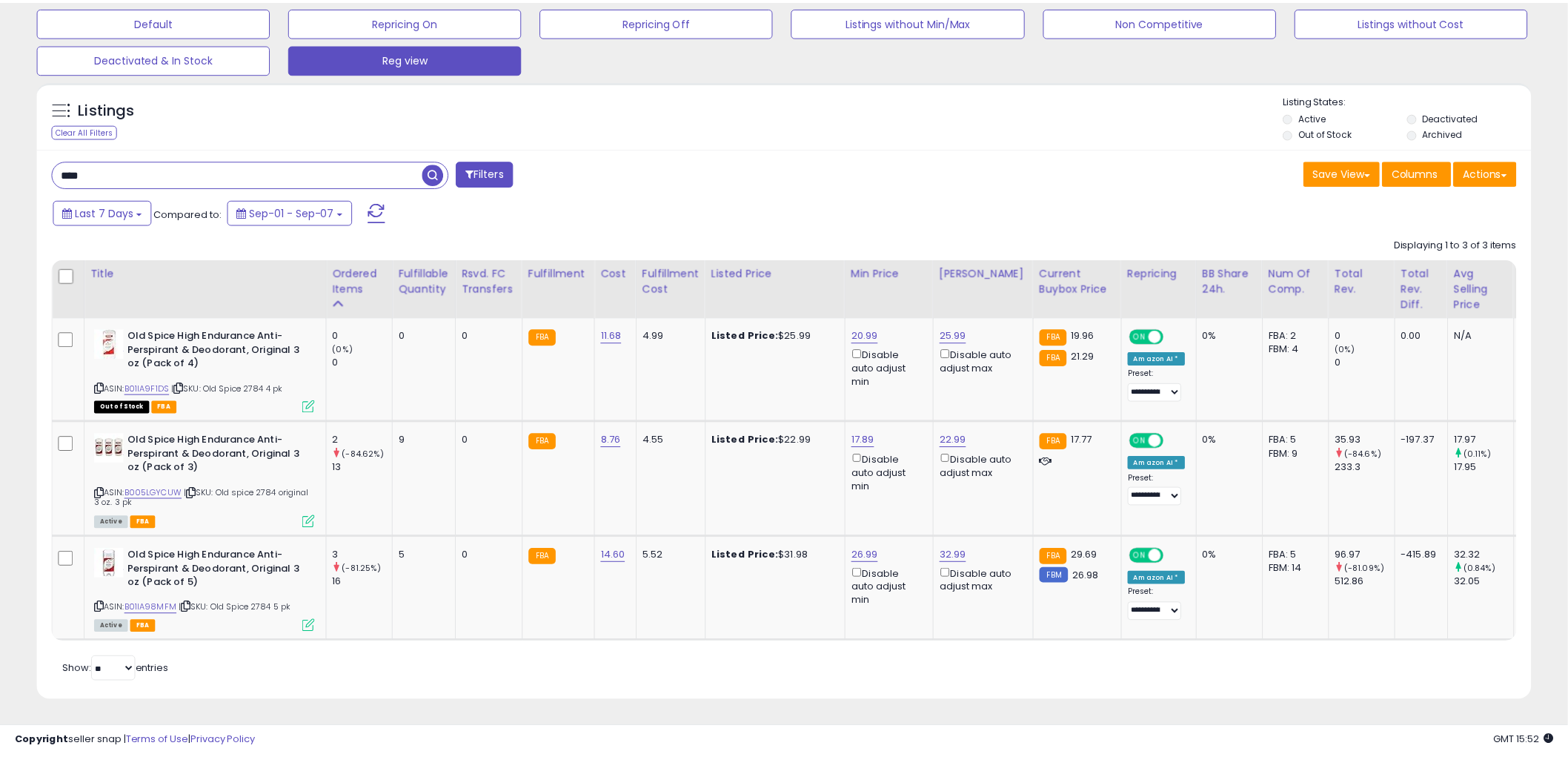
scroll to position [741242, 740331]
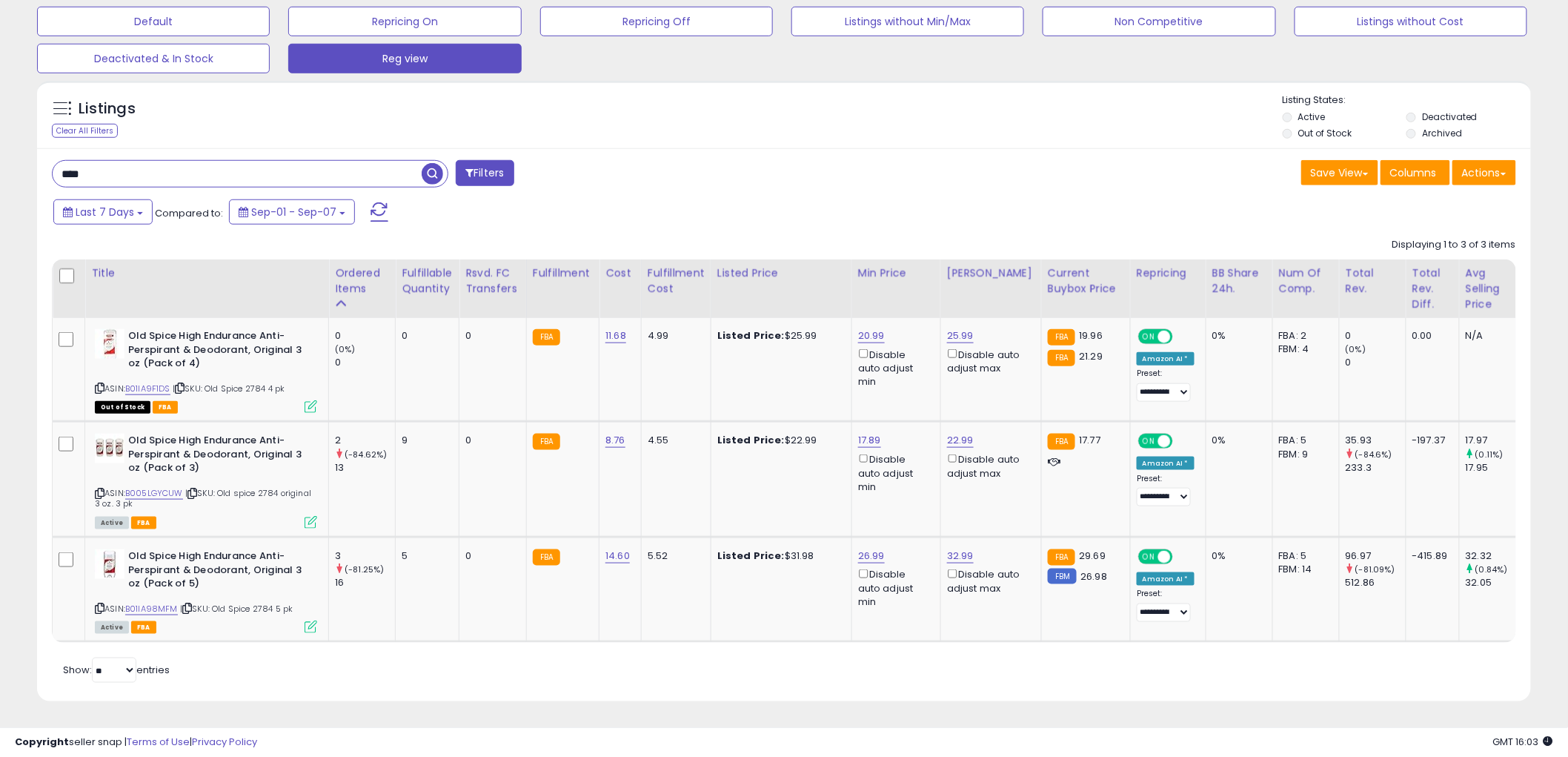
click at [141, 168] on input "****" at bounding box center [237, 173] width 369 height 26
type input "*****"
click at [428, 163] on span "button" at bounding box center [433, 174] width 22 height 22
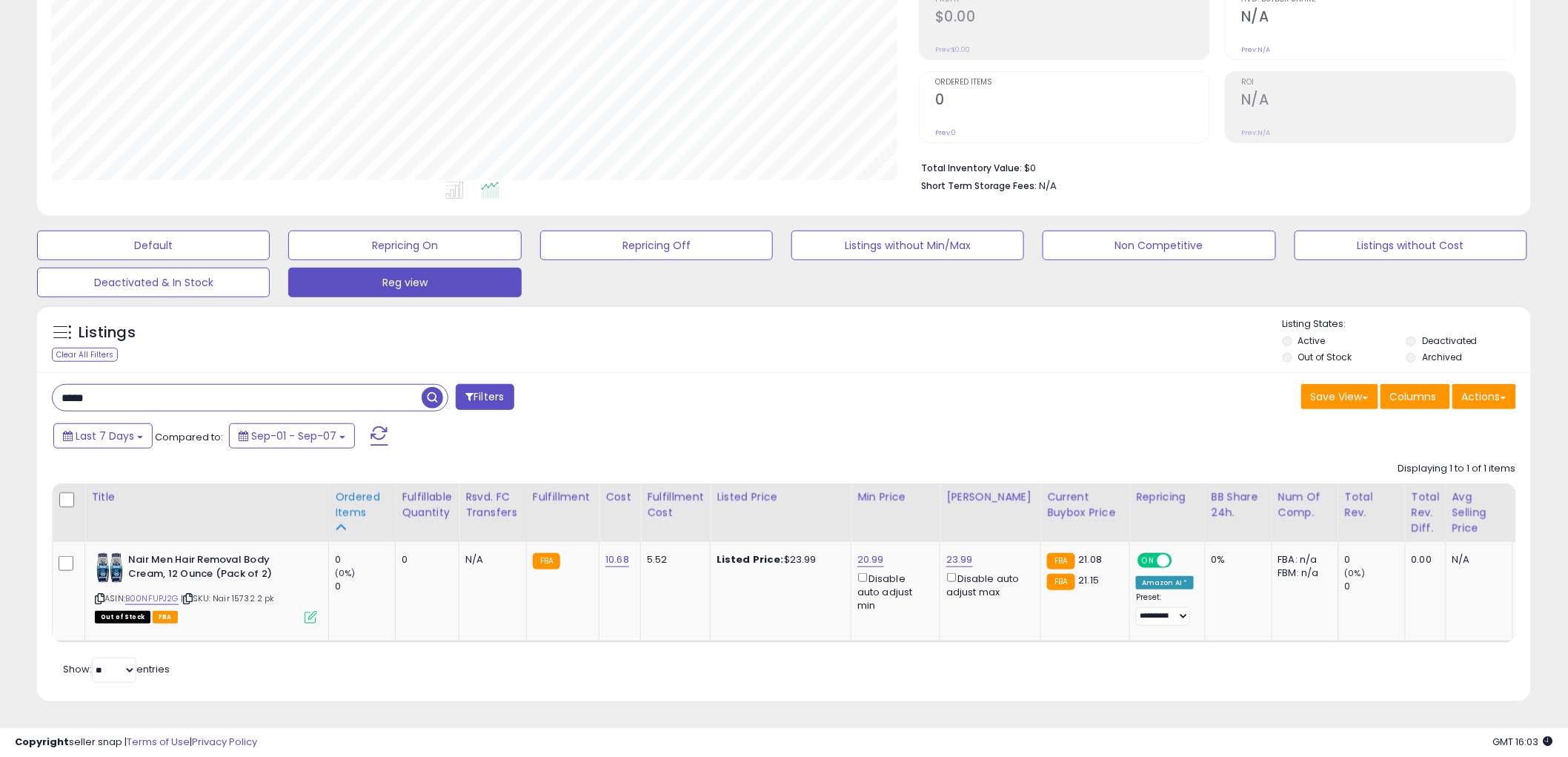
scroll to position [304, 867]
click at [101, 594] on icon at bounding box center [99, 599] width 9 height 8
